Goal: Obtain resource: Obtain resource

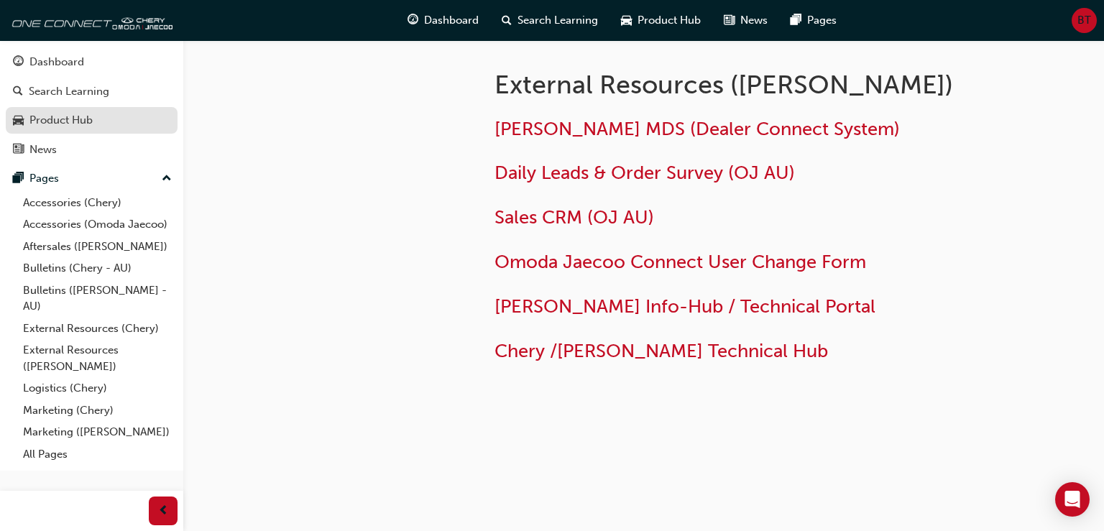
click at [72, 114] on div "Product Hub" at bounding box center [60, 120] width 63 height 17
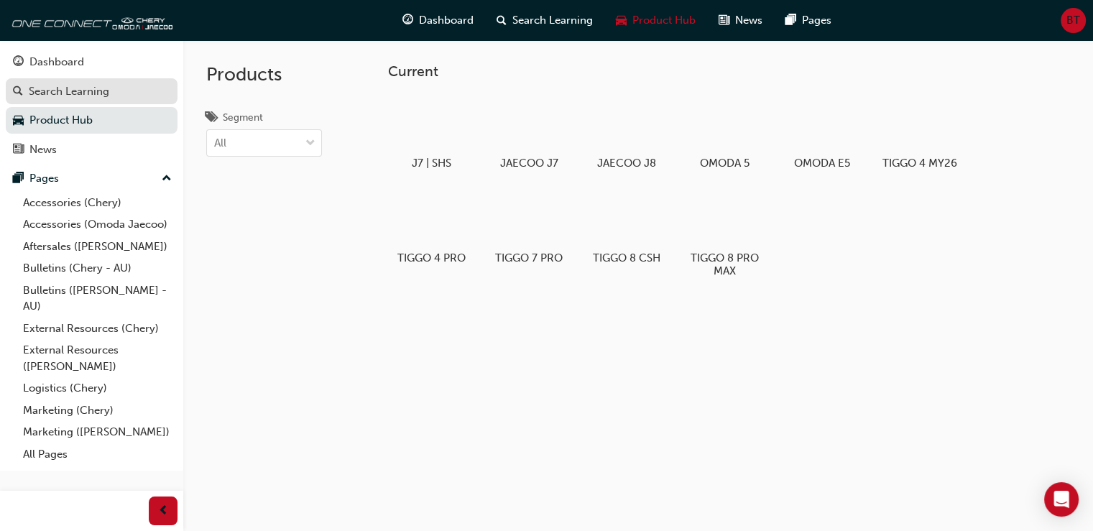
click at [52, 91] on div "Search Learning" at bounding box center [69, 91] width 80 height 17
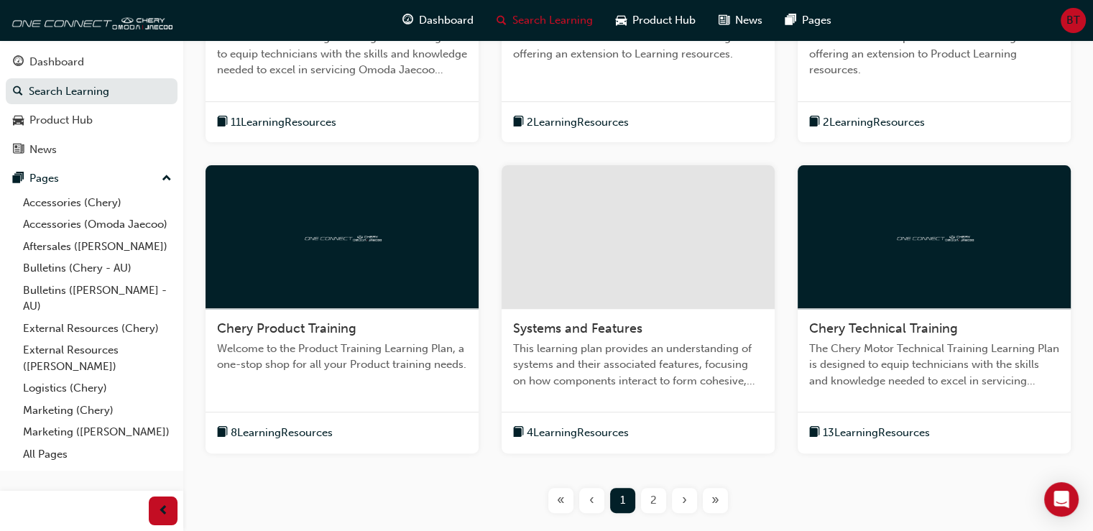
scroll to position [331, 0]
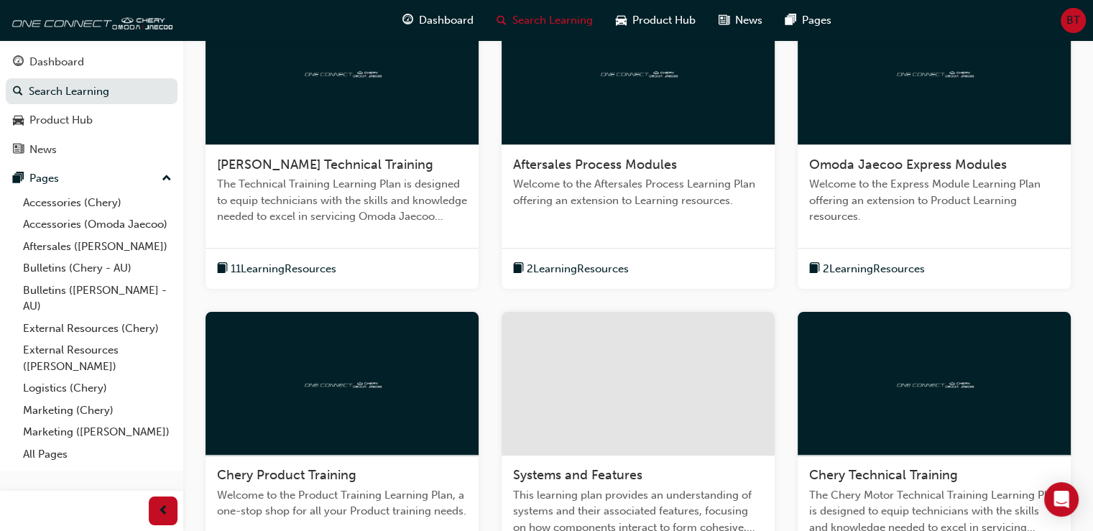
click at [244, 264] on span "11 Learning Resources" at bounding box center [284, 269] width 106 height 17
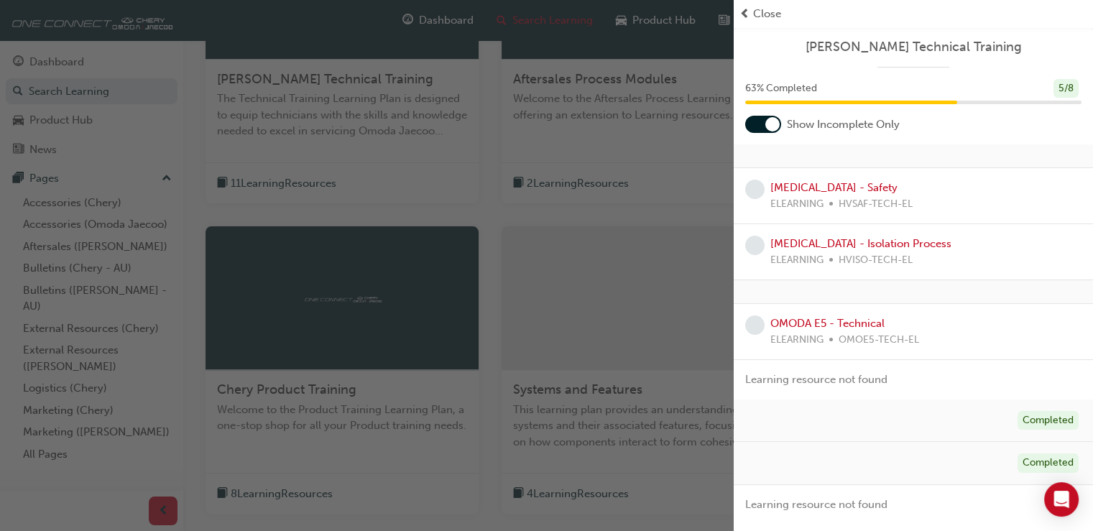
scroll to position [576, 0]
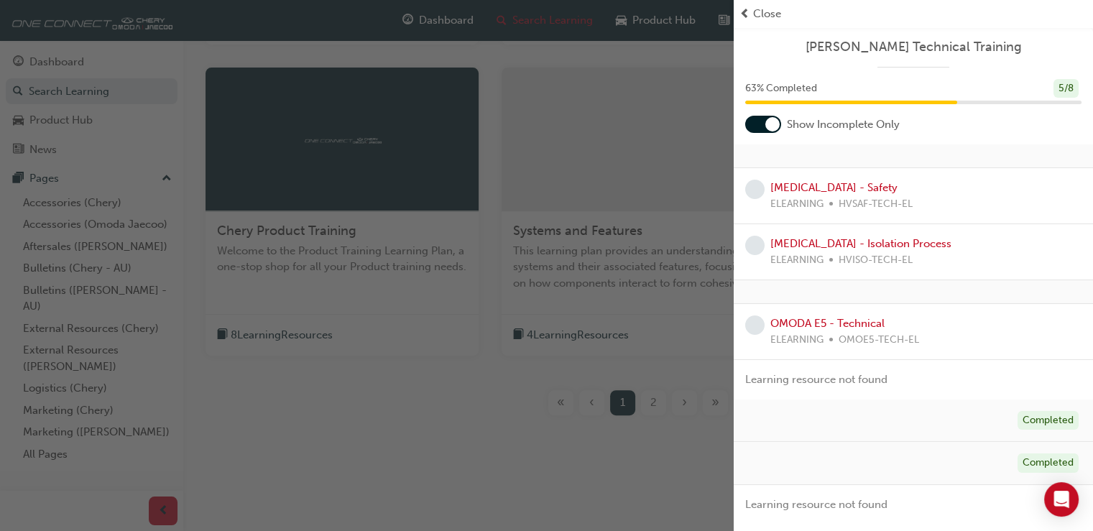
click at [756, 10] on span "Close" at bounding box center [767, 14] width 28 height 17
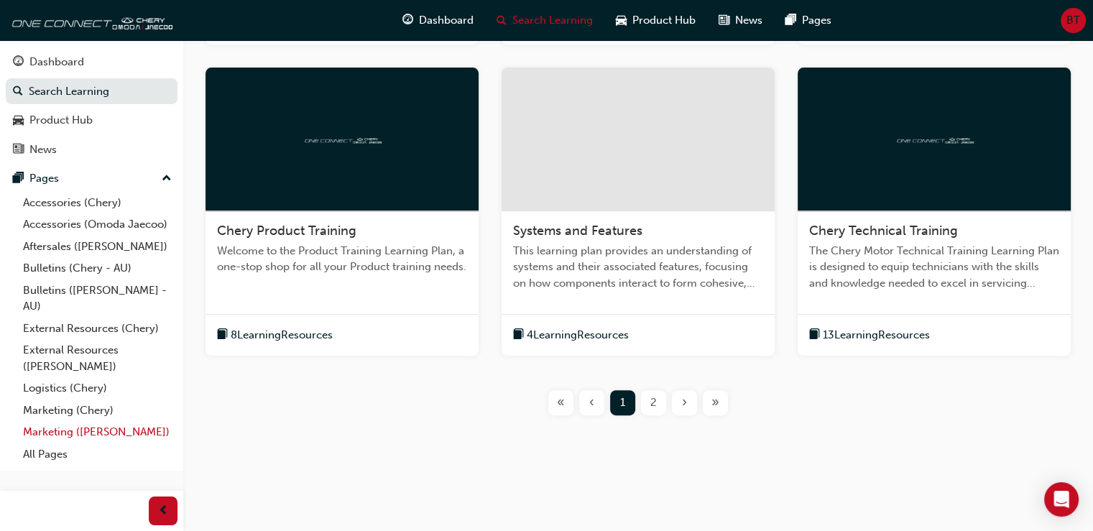
click at [88, 432] on link "Marketing ([PERSON_NAME])" at bounding box center [97, 432] width 160 height 22
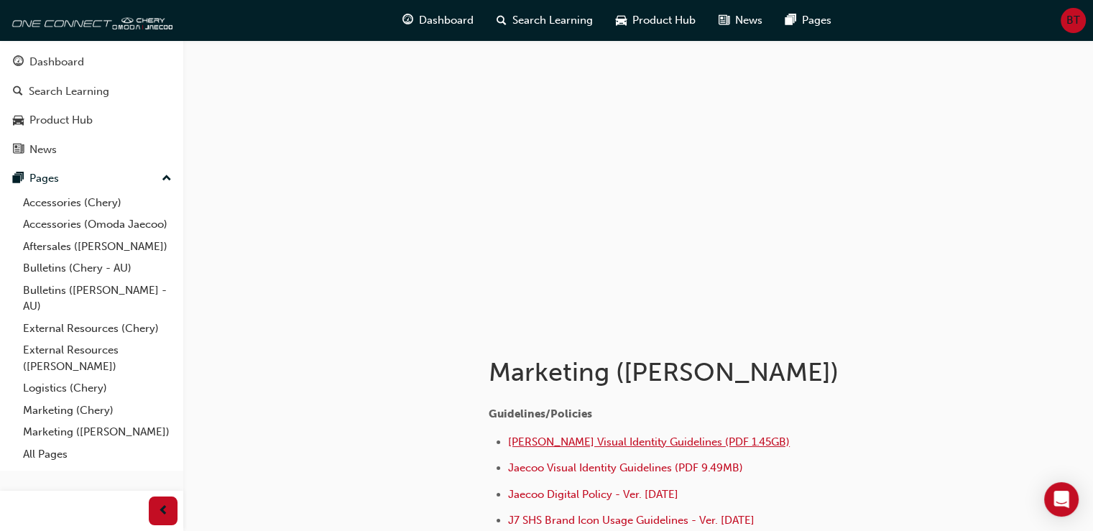
click at [642, 442] on span "[PERSON_NAME] Visual Identity Guidelines (PDF 1.45GB)" at bounding box center [649, 441] width 282 height 13
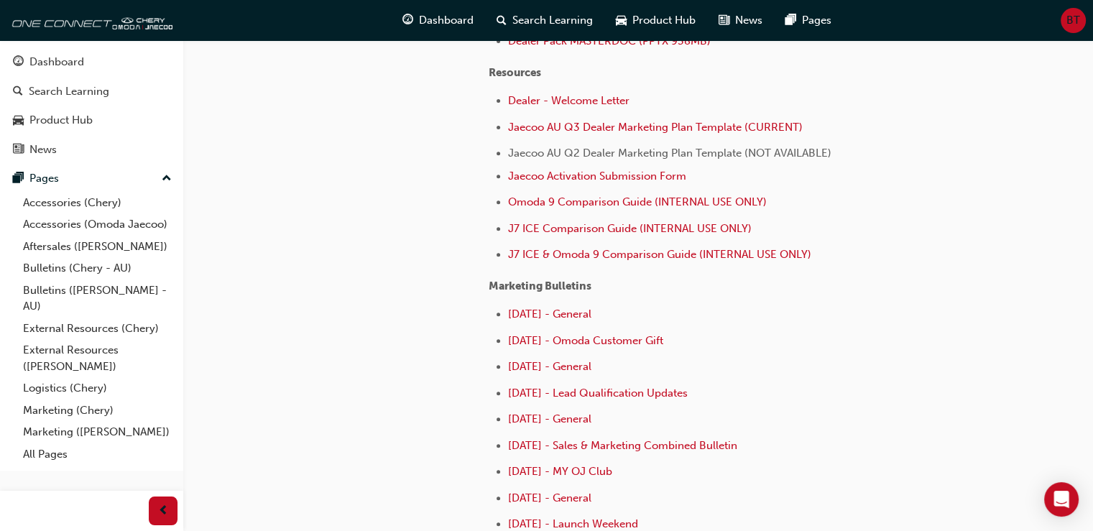
scroll to position [537, 0]
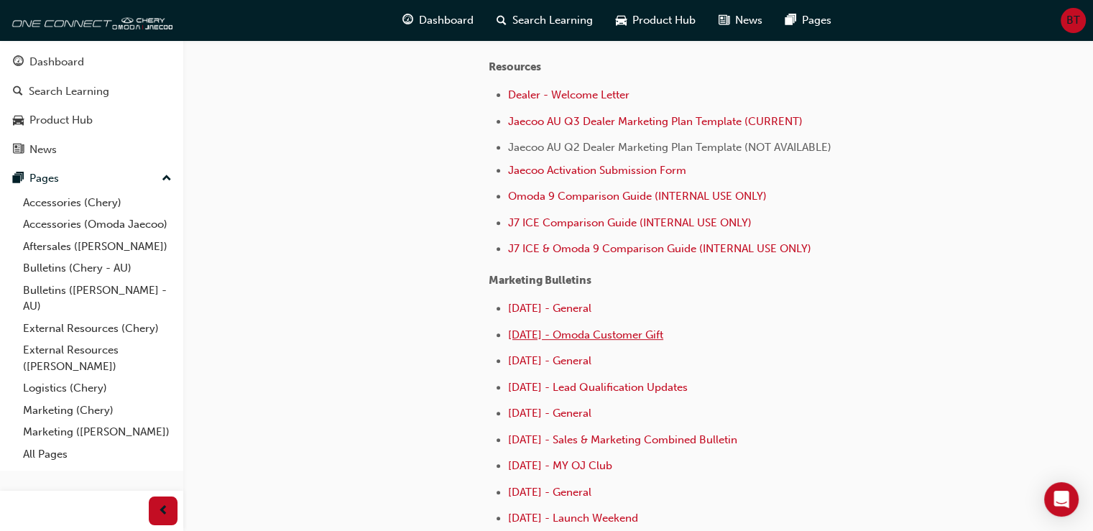
click at [625, 328] on span "[DATE] - Omoda Customer Gift" at bounding box center [585, 334] width 155 height 13
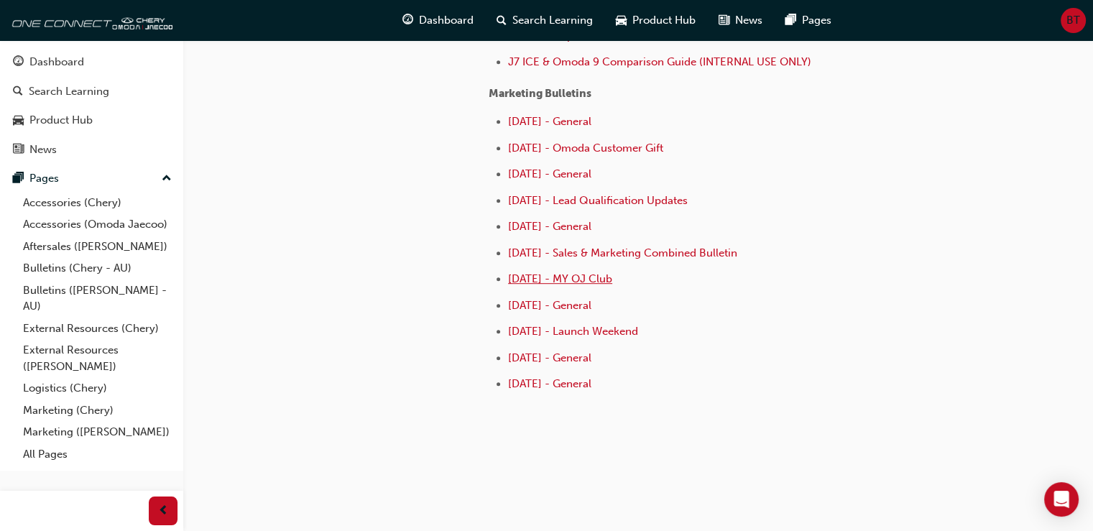
click at [541, 273] on span "[DATE] - MY OJ Club" at bounding box center [560, 278] width 104 height 13
